Goal: Task Accomplishment & Management: Complete application form

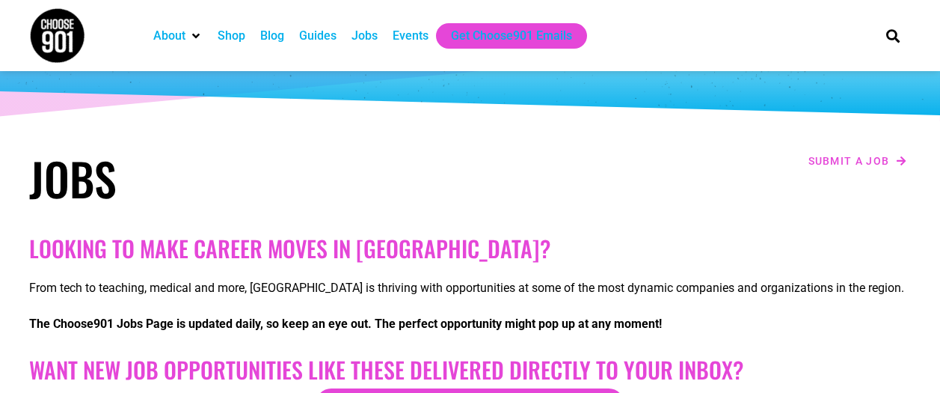
scroll to position [120, 0]
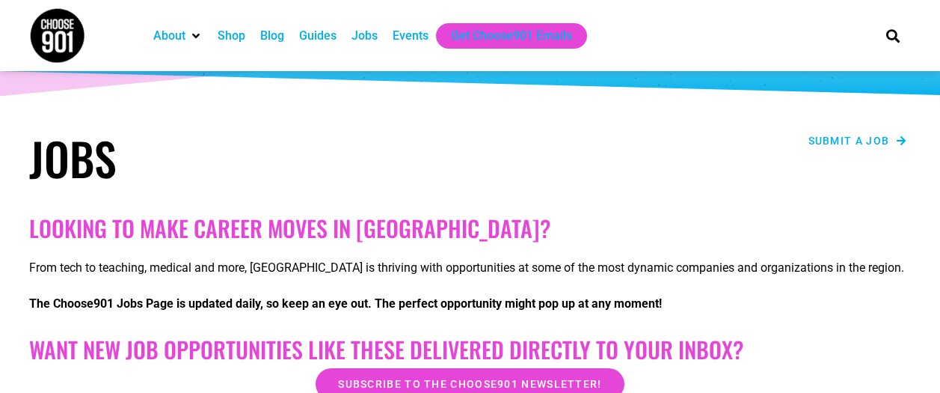
click at [904, 137] on icon at bounding box center [902, 140] width 10 height 10
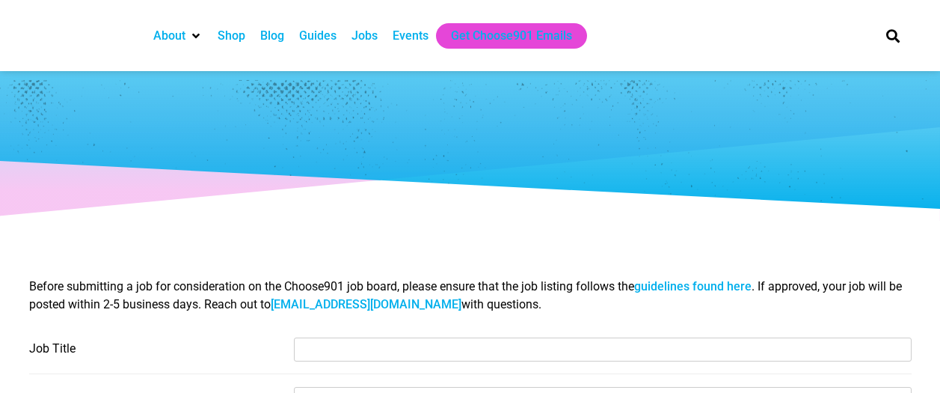
select select
click at [376, 352] on input "Job Title" at bounding box center [603, 349] width 618 height 24
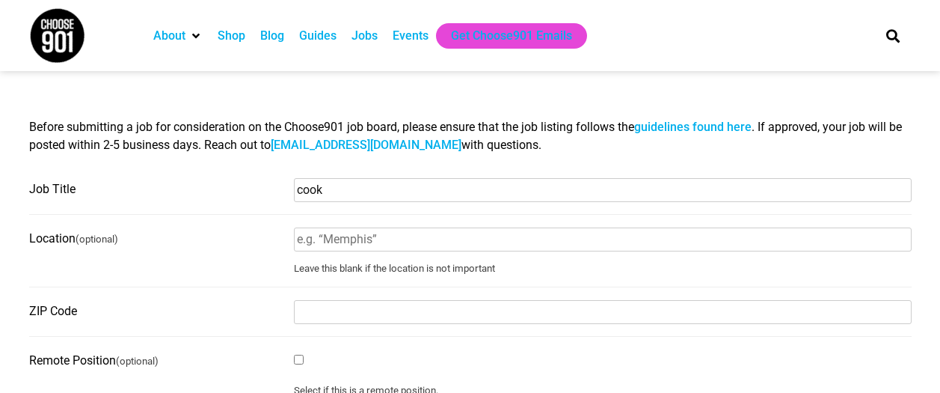
scroll to position [170, 0]
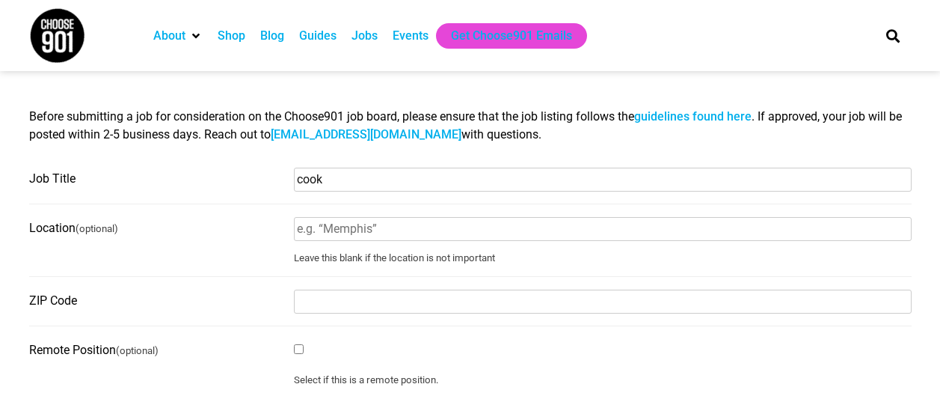
type input "cook"
click at [382, 230] on input "Location (optional)" at bounding box center [603, 229] width 618 height 24
type input "[GEOGRAPHIC_DATA]"
click at [309, 298] on input "ZIP Code" at bounding box center [603, 301] width 618 height 24
type input "38105"
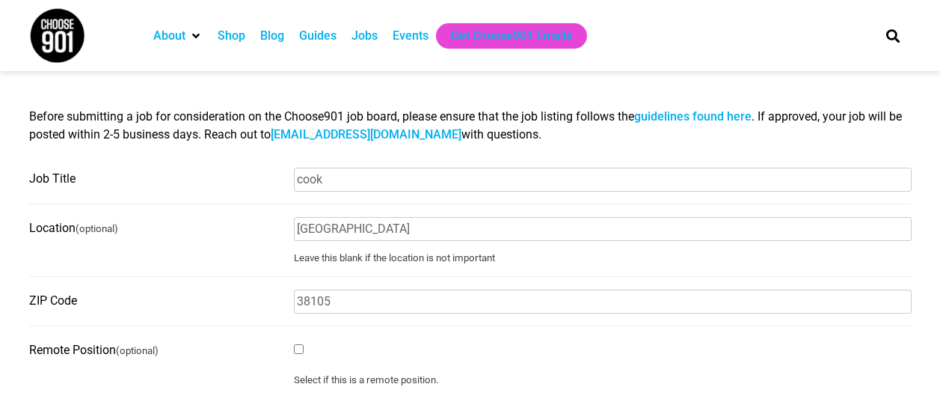
click at [298, 353] on input "Remote Position (optional)" at bounding box center [299, 349] width 10 height 10
checkbox input "true"
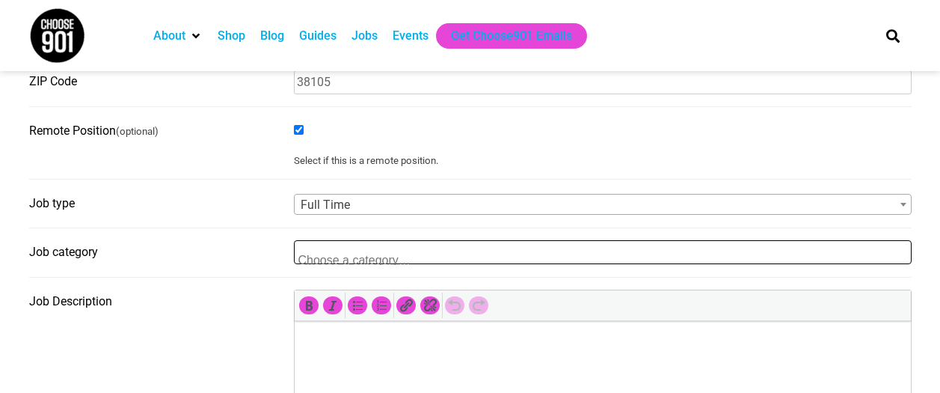
scroll to position [2, 0]
click at [430, 262] on span at bounding box center [603, 252] width 618 height 24
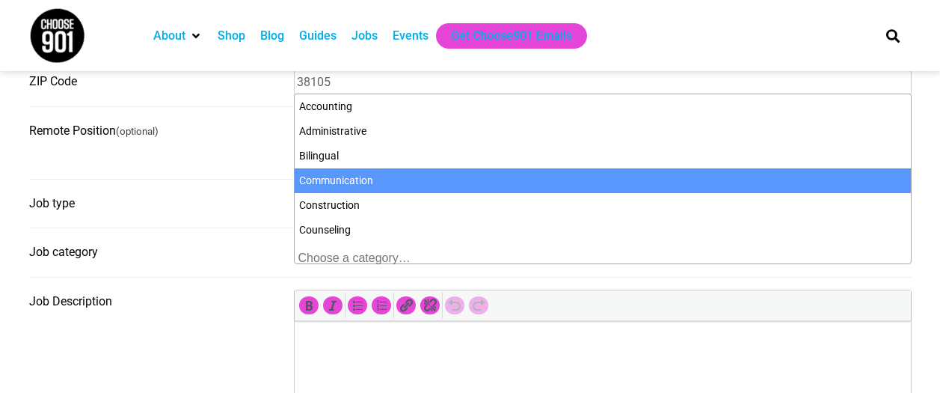
select select "4589"
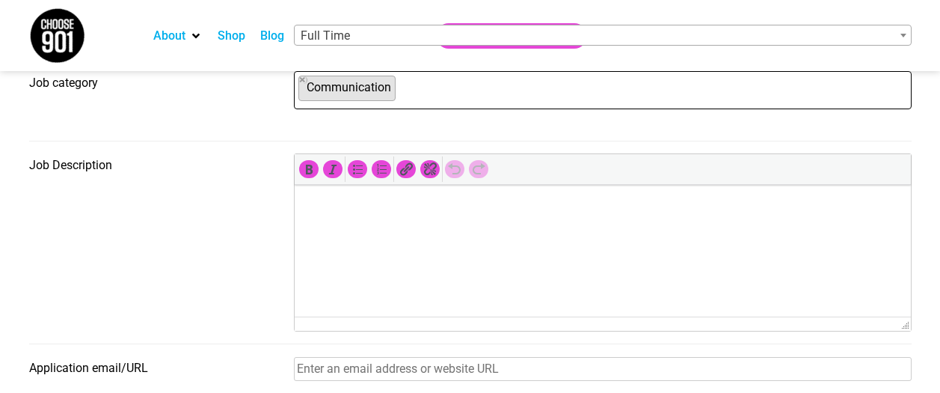
scroll to position [648, 0]
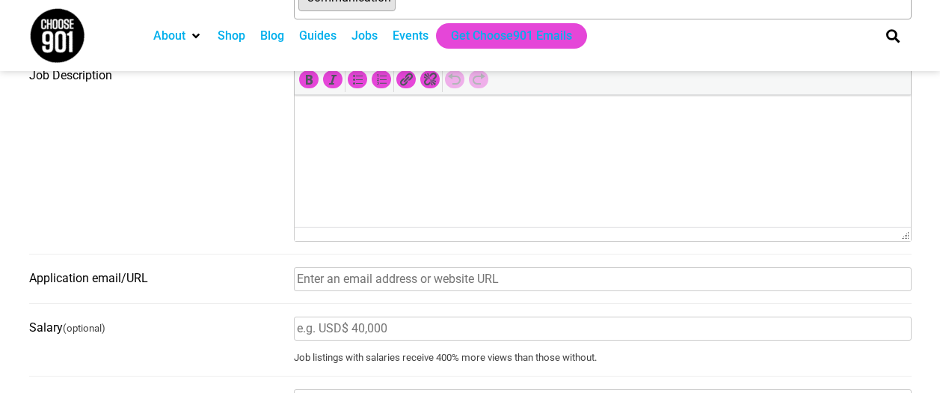
click at [140, 281] on label "Application email/URL" at bounding box center [157, 278] width 256 height 24
click at [294, 281] on input "Application email/URL" at bounding box center [603, 279] width 618 height 24
type input "l"
type input "Hub.org"
click at [383, 329] on input "Salary (optional)" at bounding box center [603, 328] width 618 height 24
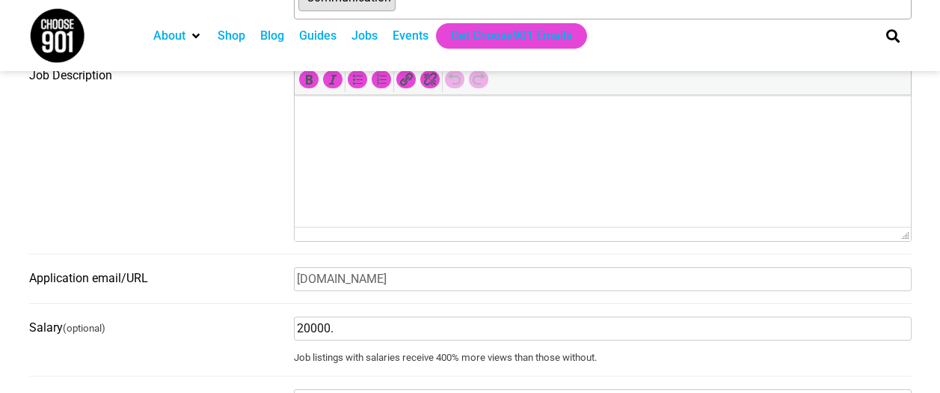
click at [307, 333] on input "20000." at bounding box center [603, 328] width 618 height 24
click at [438, 329] on input "20,000." at bounding box center [603, 328] width 618 height 24
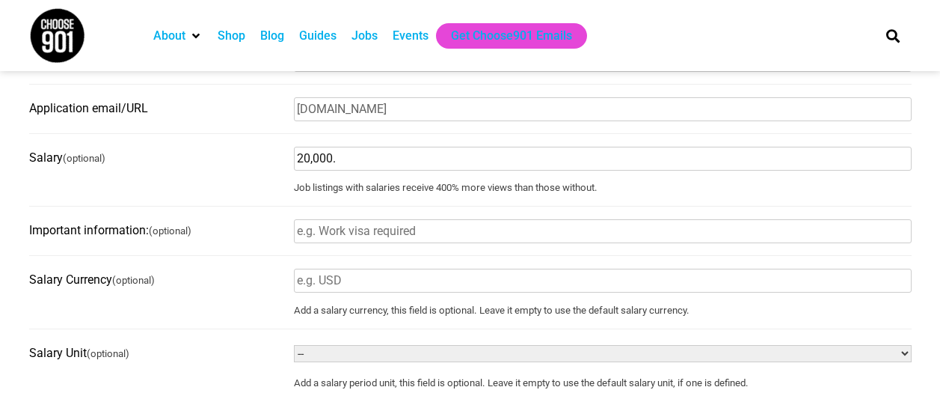
scroll to position [868, 0]
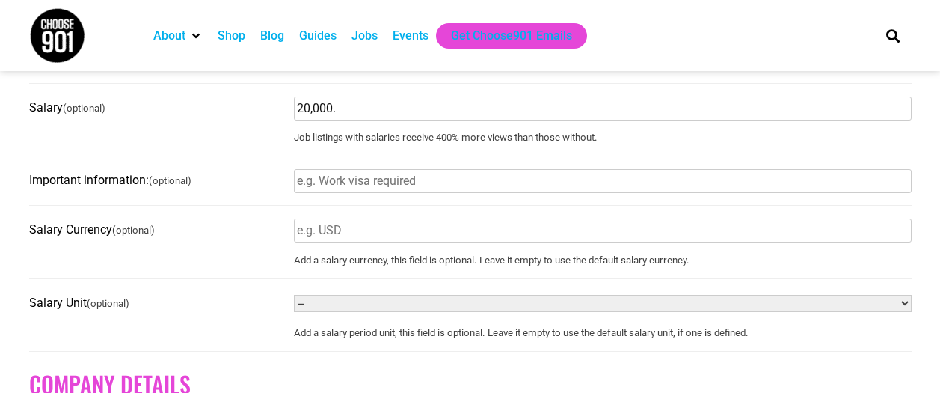
type input "20,000."
click at [416, 193] on input "Important information: (optional)" at bounding box center [603, 181] width 618 height 24
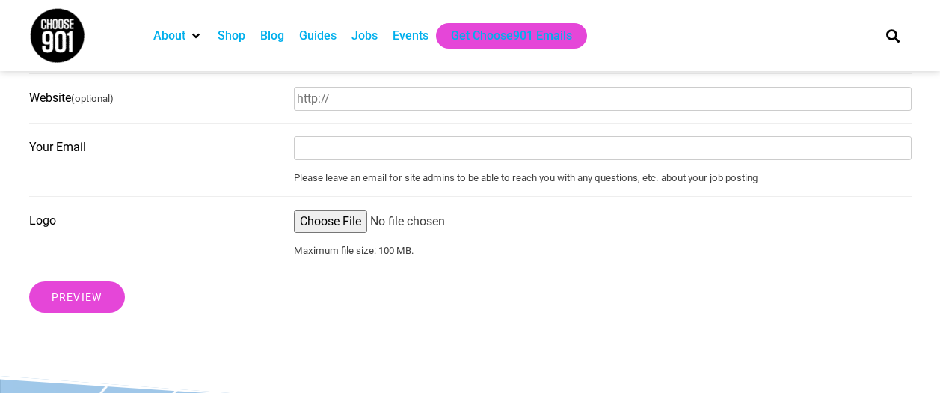
scroll to position [1276, 0]
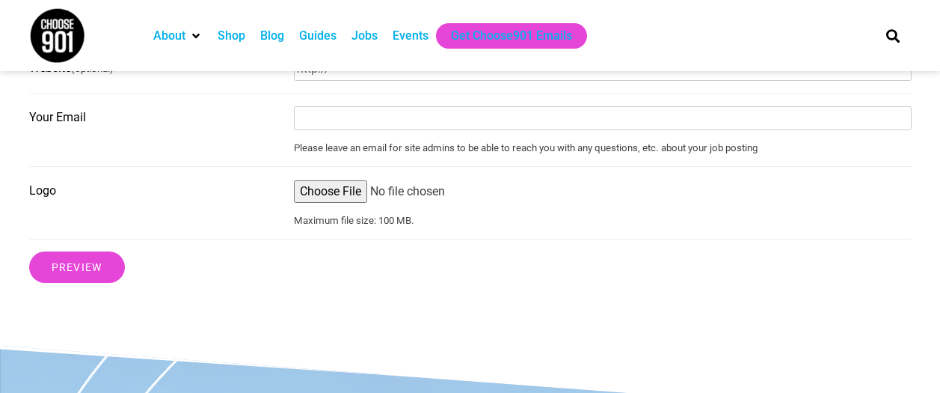
click at [309, 121] on input "Your Email" at bounding box center [603, 118] width 618 height 24
click at [364, 73] on input "Website (optional)" at bounding box center [603, 69] width 618 height 24
type input "prayerline311"
click at [316, 130] on input "Your Email" at bounding box center [603, 118] width 618 height 24
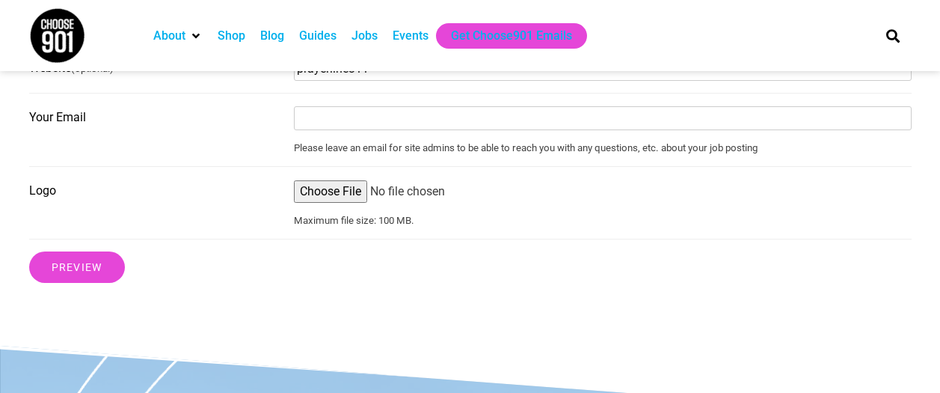
click at [387, 78] on input "prayerline311" at bounding box center [603, 69] width 618 height 24
click at [76, 280] on input "Preview" at bounding box center [77, 266] width 96 height 31
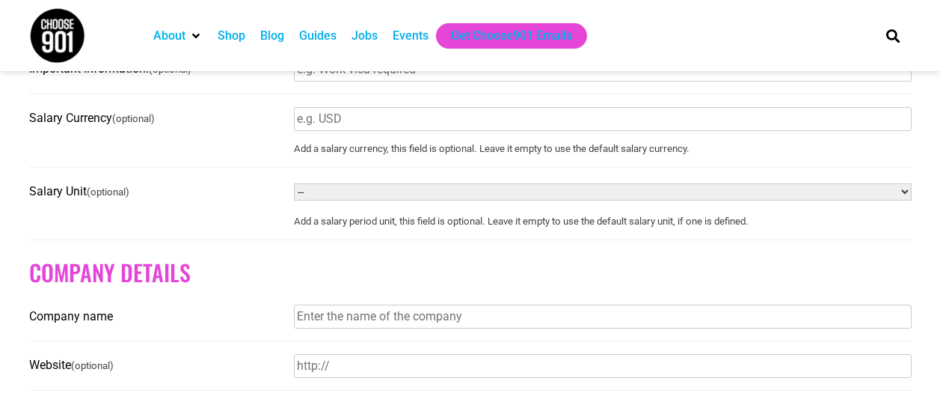
scroll to position [978, 0]
click at [362, 125] on input "Salary Currency (optional)" at bounding box center [603, 120] width 618 height 24
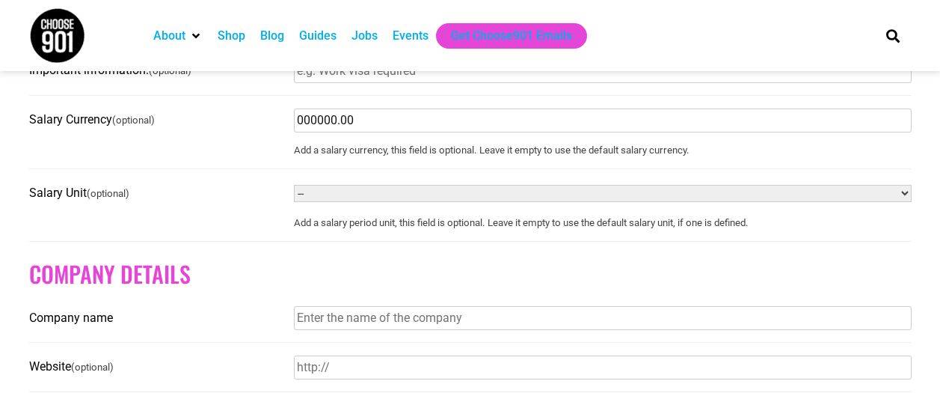
type input "000000.00"
click at [313, 194] on select "-- Year Month Week Day Hour" at bounding box center [603, 193] width 618 height 17
select select "WEEK"
click at [294, 192] on select "-- Year Month Week Day Hour" at bounding box center [603, 193] width 618 height 17
click at [879, 326] on input "Company name" at bounding box center [603, 318] width 618 height 24
